Goal: Information Seeking & Learning: Learn about a topic

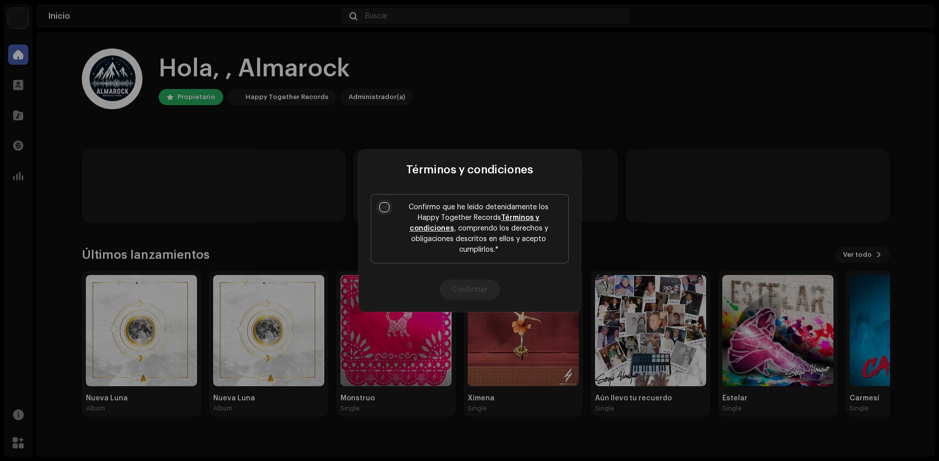
drag, startPoint x: 377, startPoint y: 217, endPoint x: 384, endPoint y: 216, distance: 7.1
click at [380, 217] on label "Confirmo que he leído detenidamente los Happy Together Records Términos y condi…" at bounding box center [470, 228] width 198 height 69
click at [380, 212] on input "Confirmo que he leído detenidamente los Happy Together Records Términos y condi…" at bounding box center [384, 207] width 10 height 10
checkbox input "true"
click at [460, 283] on button "Confirmar" at bounding box center [469, 289] width 61 height 20
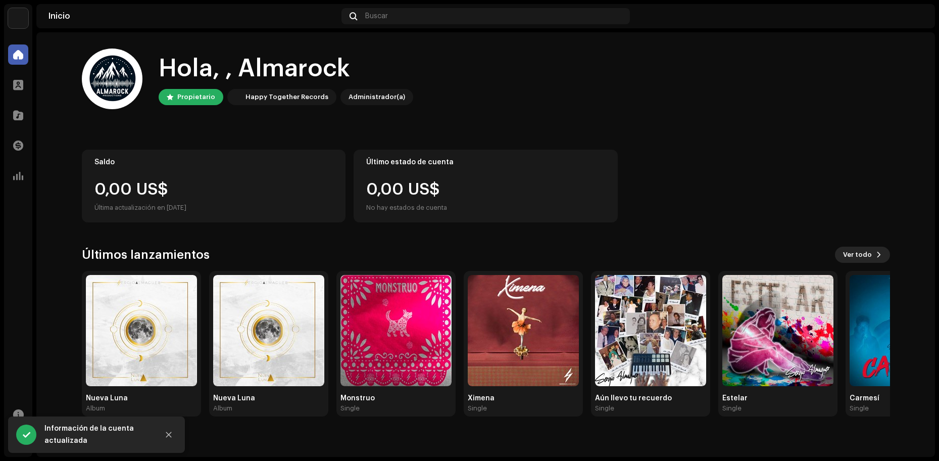
click at [856, 254] on span "Ver todo" at bounding box center [857, 254] width 29 height 20
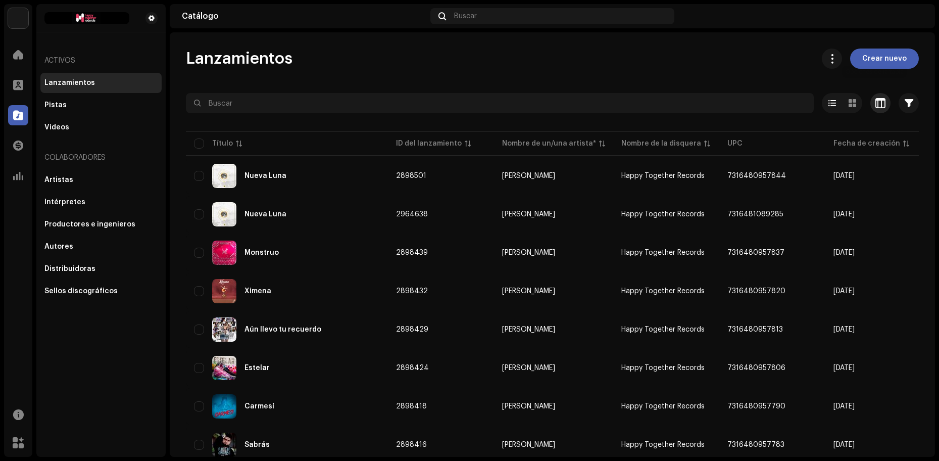
click at [875, 99] on span "button" at bounding box center [880, 103] width 10 height 8
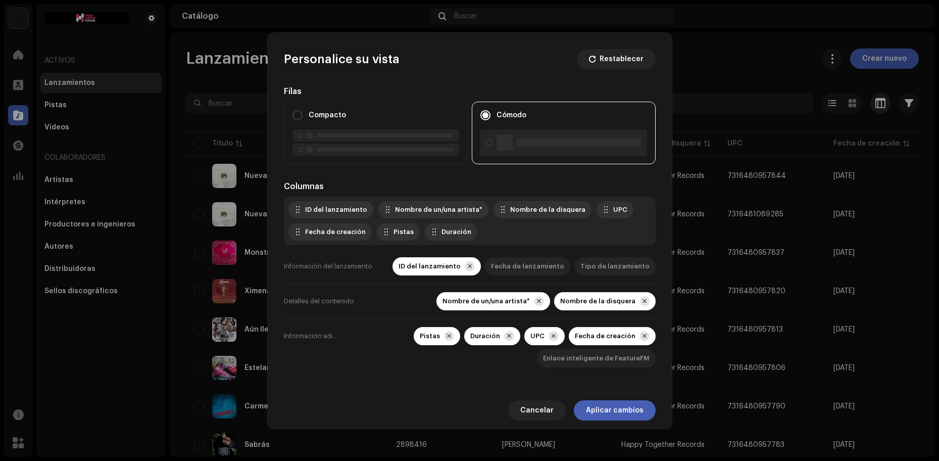
scroll to position [12, 0]
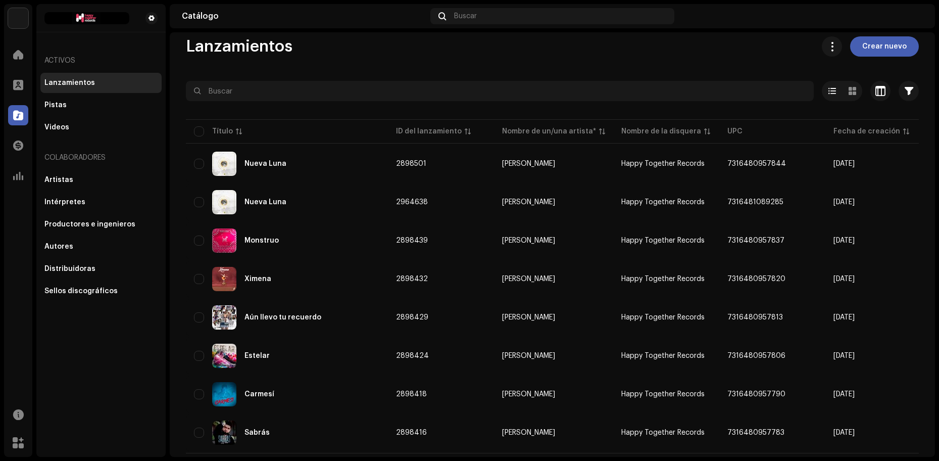
click at [849, 90] on div "Personalice su vista Restablecer Filas Compacto Cómodo Columnas ID del lanzamie…" at bounding box center [469, 230] width 939 height 461
click at [849, 88] on span at bounding box center [853, 91] width 8 height 8
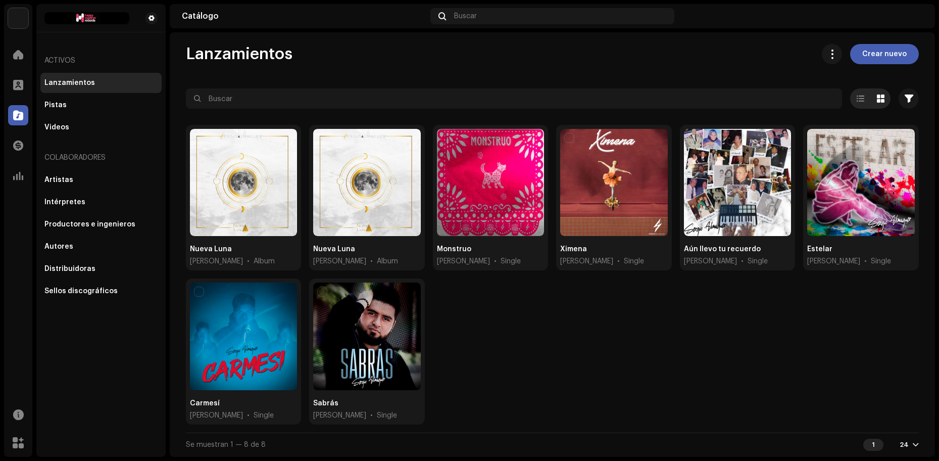
scroll to position [3, 0]
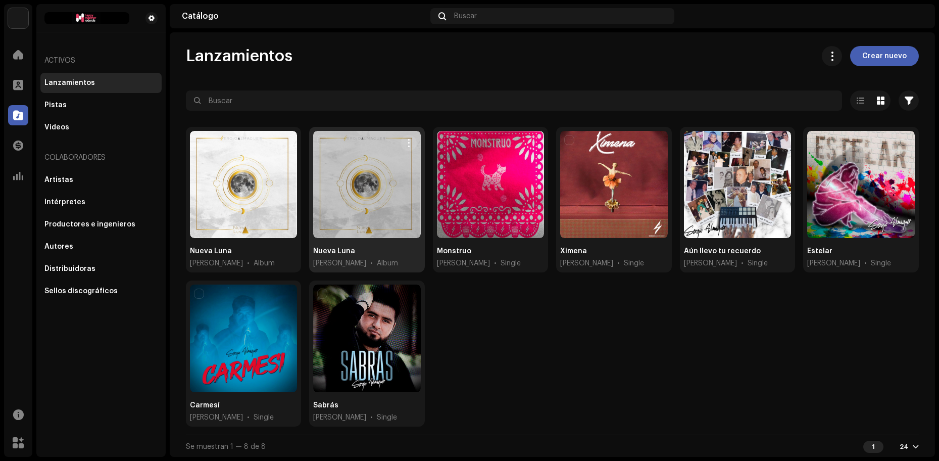
click at [355, 197] on div at bounding box center [366, 184] width 107 height 107
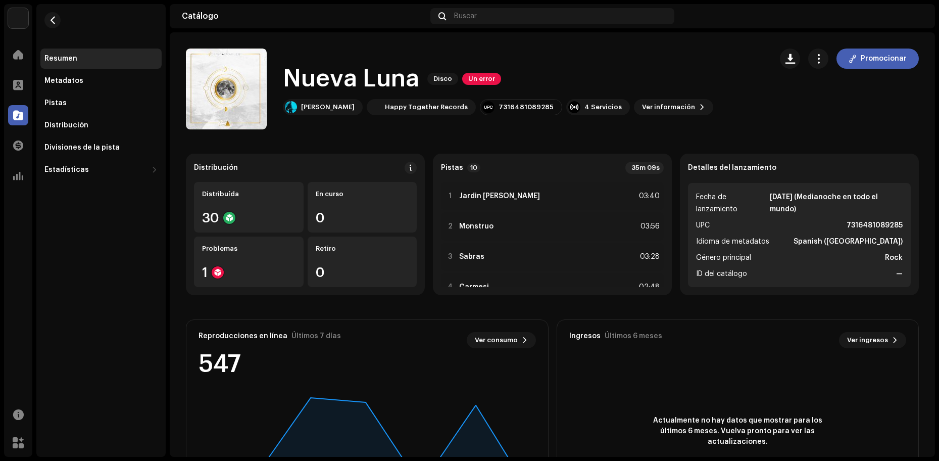
click at [913, 17] on img at bounding box center [915, 16] width 16 height 16
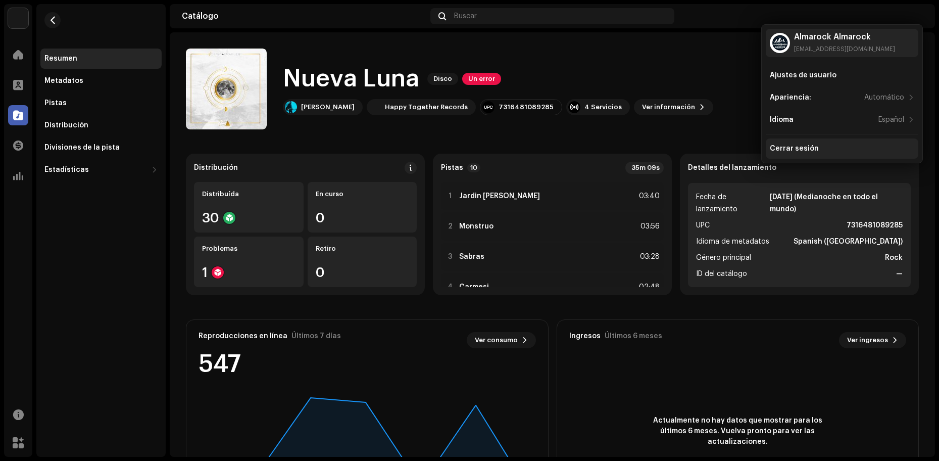
click at [798, 149] on div "Cerrar sesión" at bounding box center [794, 148] width 49 height 8
